Goal: Book appointment/travel/reservation

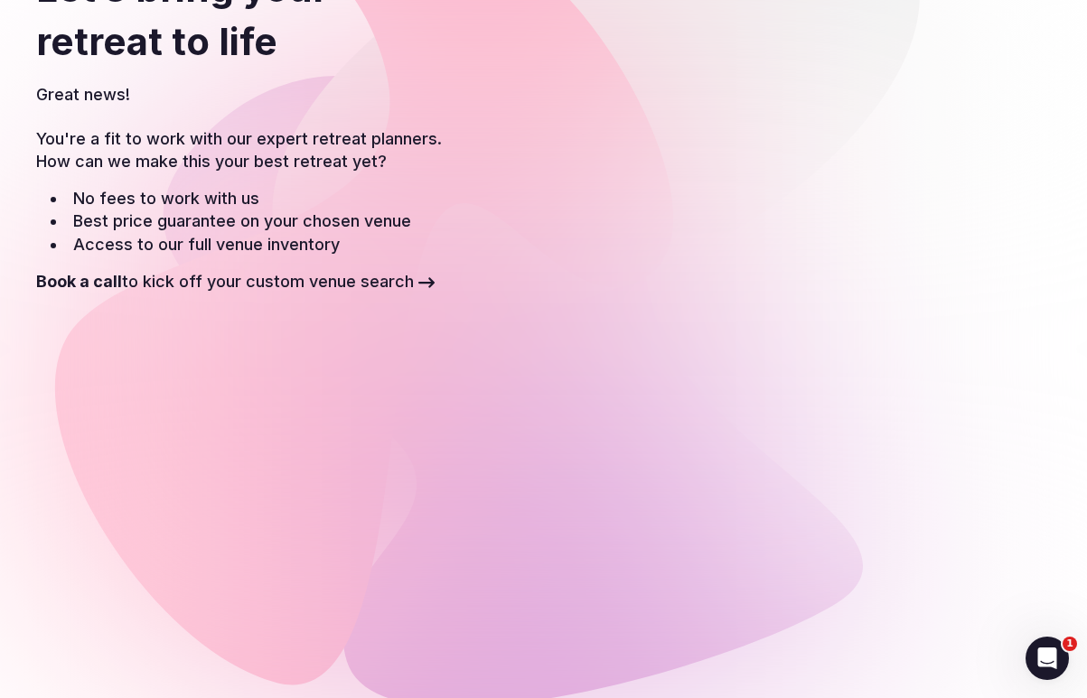
scroll to position [210, 0]
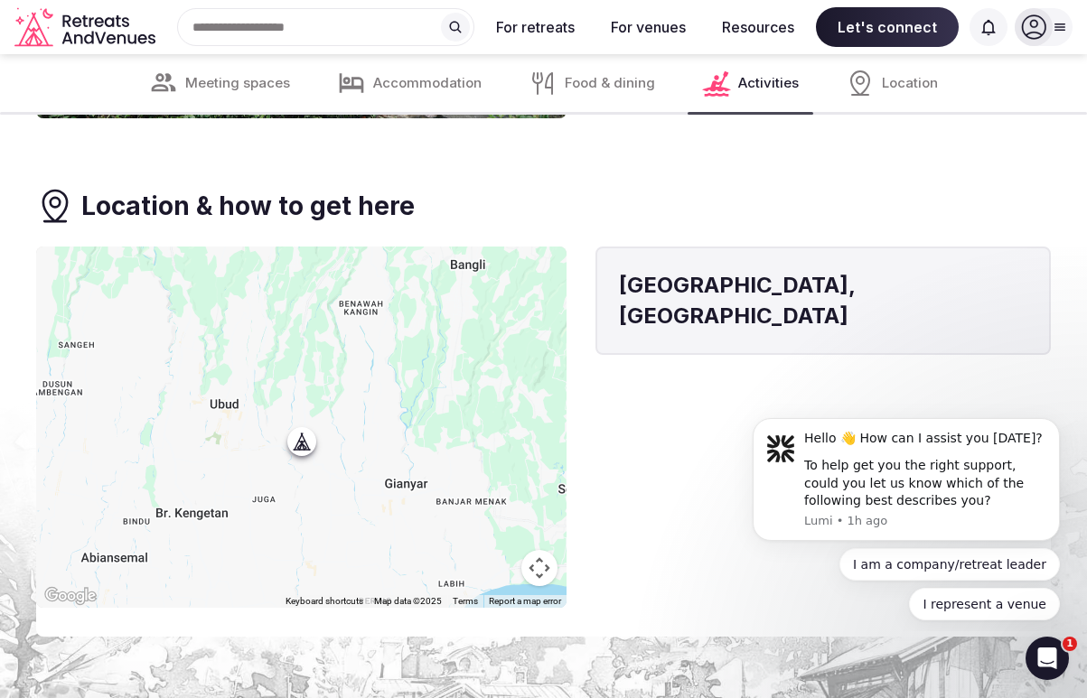
scroll to position [4923, 0]
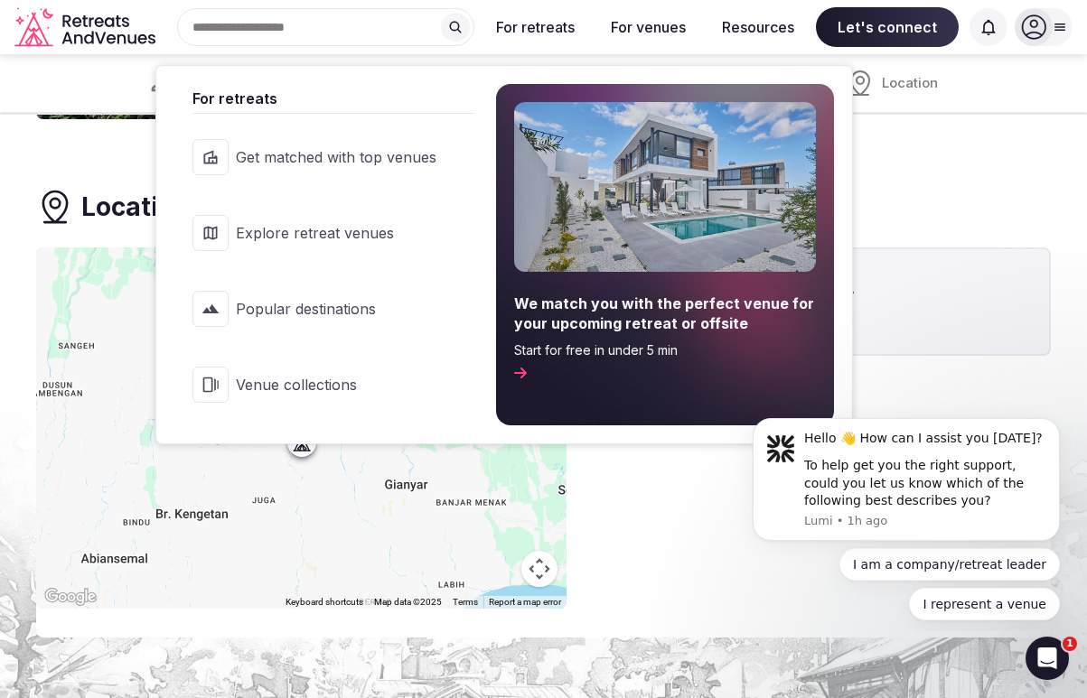
click at [351, 302] on span "Popular destinations" at bounding box center [336, 309] width 201 height 20
